Goal: Task Accomplishment & Management: Complete application form

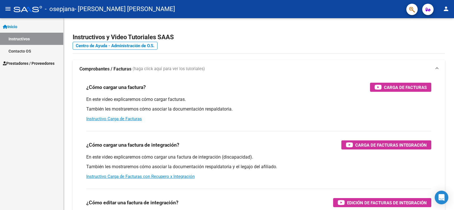
click at [17, 24] on span "Inicio" at bounding box center [10, 27] width 14 height 6
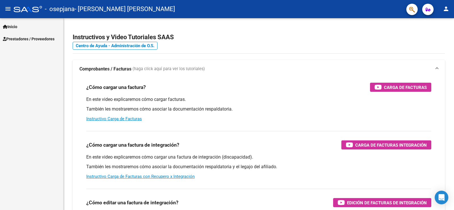
click at [14, 23] on link "Inicio" at bounding box center [31, 26] width 63 height 12
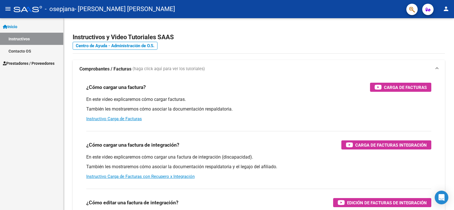
click at [30, 61] on span "Prestadores / Proveedores" at bounding box center [29, 63] width 52 height 6
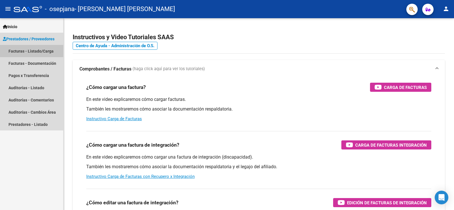
click at [29, 49] on link "Facturas - Listado/Carga" at bounding box center [31, 51] width 63 height 12
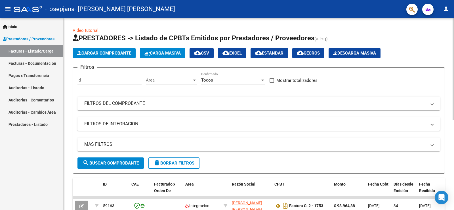
click at [97, 54] on span "Cargar Comprobante" at bounding box center [104, 53] width 54 height 5
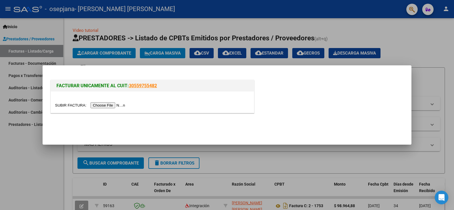
click at [125, 103] on input "file" at bounding box center [91, 105] width 72 height 6
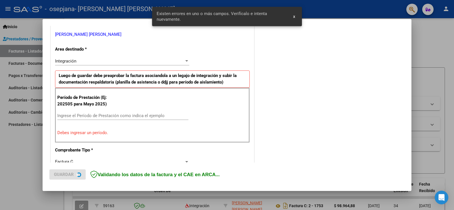
scroll to position [119, 0]
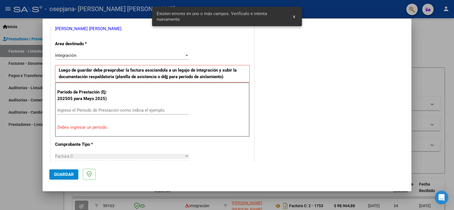
click at [136, 110] on input "Ingrese el Período de Prestación como indica el ejemplo" at bounding box center [122, 110] width 131 height 5
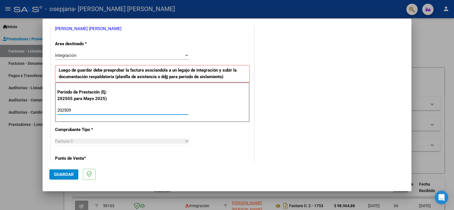
type input "202509"
click at [214, 165] on mat-dialog-actions "Guardar" at bounding box center [226, 173] width 355 height 22
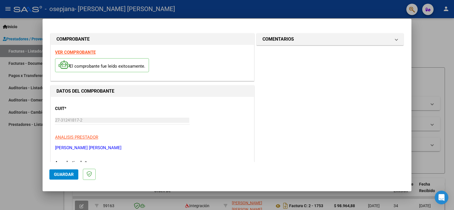
scroll to position [57, 0]
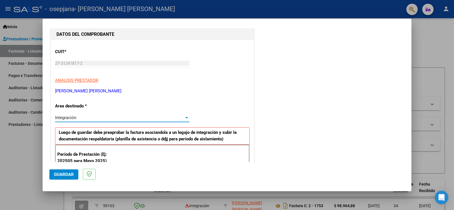
click at [187, 118] on div at bounding box center [186, 117] width 5 height 5
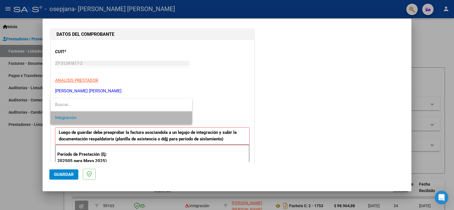
click at [187, 118] on span "Integración" at bounding box center [121, 117] width 133 height 13
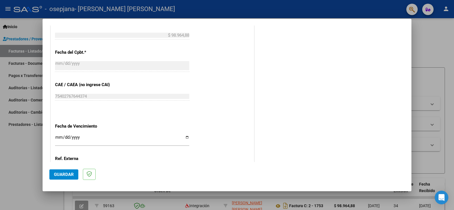
scroll to position [312, 0]
click at [63, 174] on span "Guardar" at bounding box center [64, 174] width 20 height 5
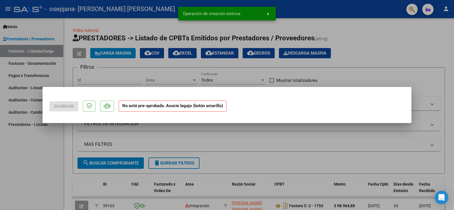
scroll to position [0, 0]
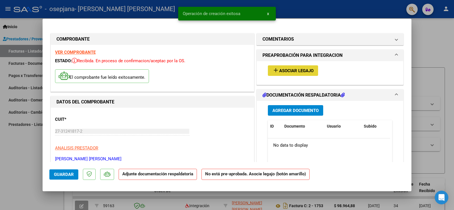
click at [289, 71] on span "Asociar Legajo" at bounding box center [296, 70] width 34 height 5
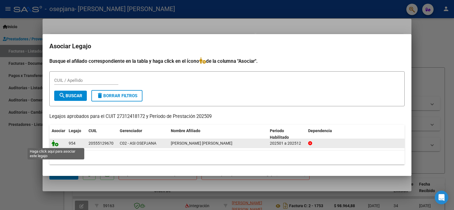
click at [53, 144] on icon at bounding box center [55, 143] width 7 height 6
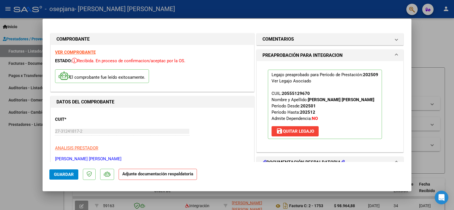
scroll to position [85, 0]
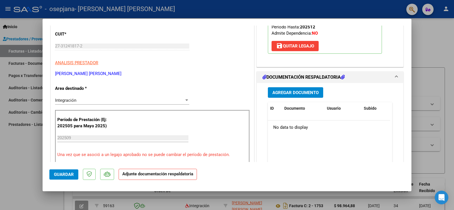
click at [295, 77] on h1 "DOCUMENTACIÓN RESPALDATORIA" at bounding box center [304, 77] width 82 height 7
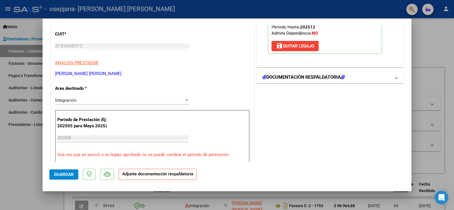
click at [294, 77] on h1 "DOCUMENTACIÓN RESPALDATORIA" at bounding box center [304, 77] width 82 height 7
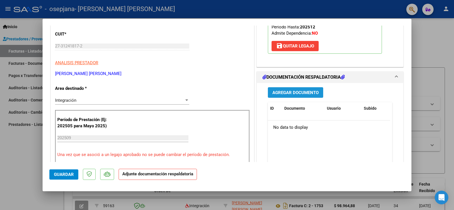
click at [293, 92] on span "Agregar Documento" at bounding box center [296, 92] width 46 height 5
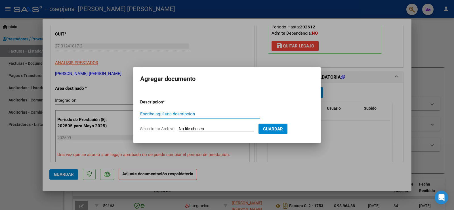
click at [205, 112] on input "Escriba aquí una descripcion" at bounding box center [200, 113] width 120 height 5
type input "PLANILLA DE ASISTENCIA"
click at [206, 130] on input "Seleccionar Archivo" at bounding box center [216, 128] width 75 height 5
type input "C:\fakepath\ASIST TO JORVATT SEPT.pdf"
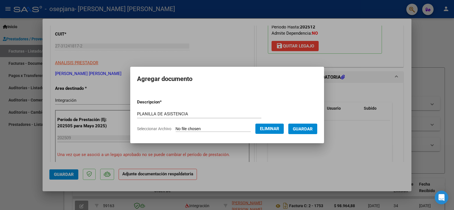
click at [309, 130] on span "Guardar" at bounding box center [303, 128] width 20 height 5
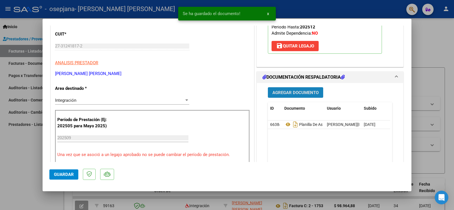
click at [290, 92] on span "Agregar Documento" at bounding box center [296, 92] width 46 height 5
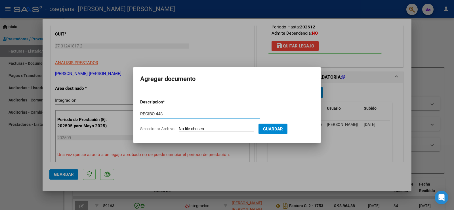
type input "RECIBO 448"
click at [232, 129] on input "Seleccionar Archivo" at bounding box center [216, 128] width 75 height 5
type input "C:\fakepath\RECIBO 448.pdf"
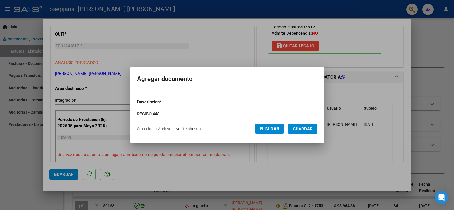
click at [313, 130] on span "Guardar" at bounding box center [303, 128] width 20 height 5
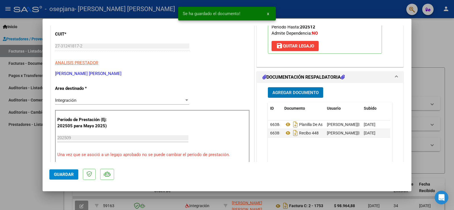
scroll to position [0, 0]
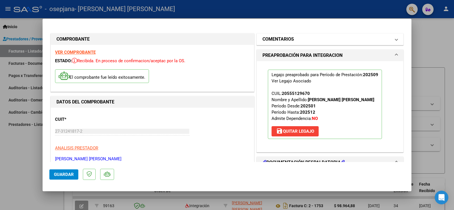
click at [340, 39] on mat-panel-title "COMENTARIOS" at bounding box center [327, 39] width 128 height 7
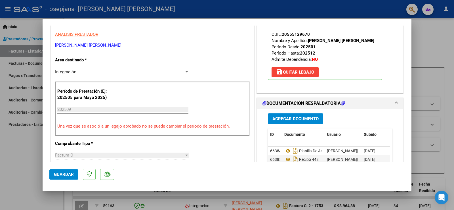
scroll to position [170, 0]
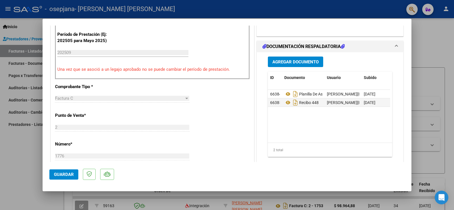
click at [68, 175] on span "Guardar" at bounding box center [64, 174] width 20 height 5
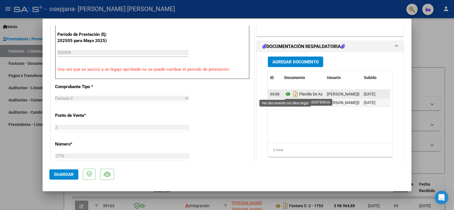
click at [285, 93] on icon at bounding box center [287, 94] width 7 height 7
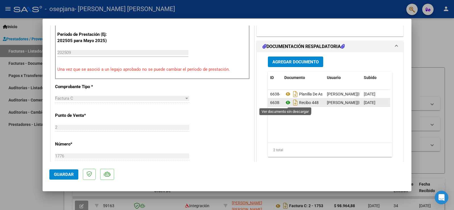
click at [286, 101] on icon at bounding box center [287, 102] width 7 height 7
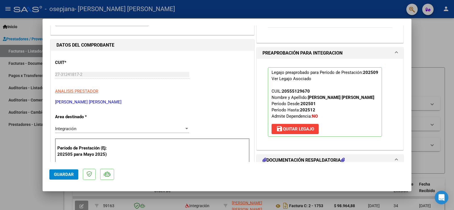
click at [17, 125] on div at bounding box center [227, 105] width 454 height 210
type input "$ 0,00"
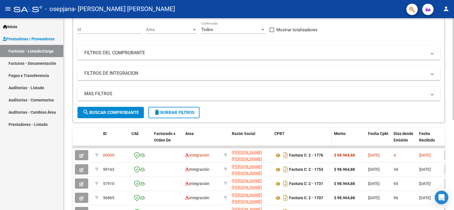
scroll to position [28, 0]
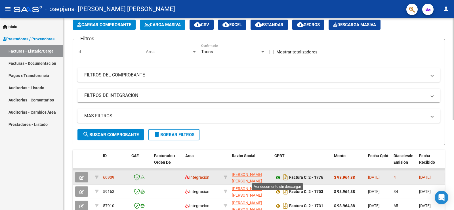
click at [279, 175] on icon at bounding box center [278, 177] width 7 height 7
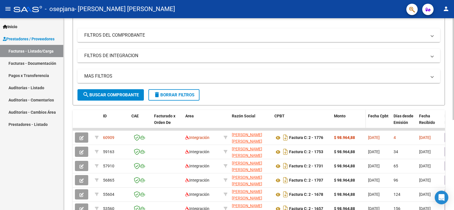
scroll to position [114, 0]
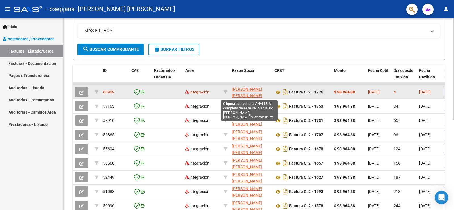
click at [255, 93] on app-link-go-to "[PERSON_NAME] [PERSON_NAME]" at bounding box center [251, 92] width 38 height 13
click at [252, 88] on span "[PERSON_NAME] [PERSON_NAME]" at bounding box center [247, 92] width 30 height 11
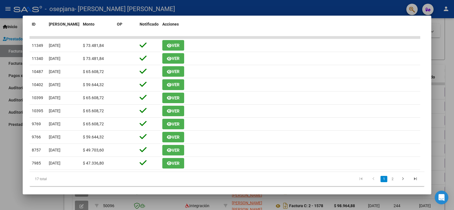
scroll to position [142, 0]
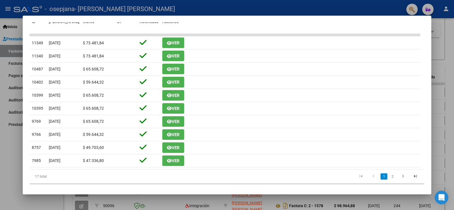
click at [450, 31] on div at bounding box center [227, 105] width 454 height 210
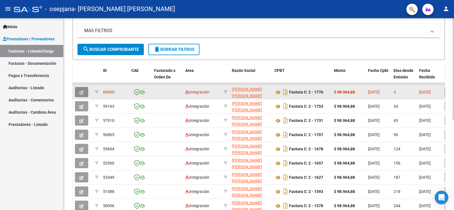
click at [82, 90] on span "button" at bounding box center [81, 91] width 4 height 5
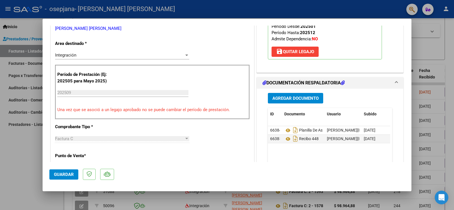
scroll to position [170, 0]
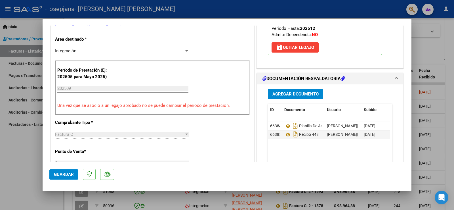
click at [454, 58] on div at bounding box center [227, 105] width 454 height 210
type input "$ 0,00"
